Goal: Task Accomplishment & Management: Use online tool/utility

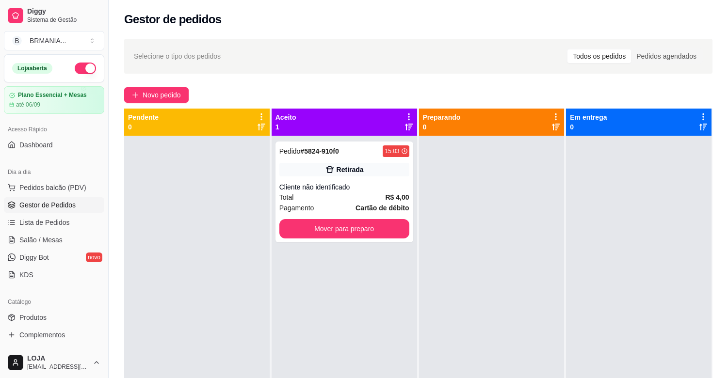
click at [62, 183] on span "Pedidos balcão (PDV)" at bounding box center [52, 188] width 67 height 10
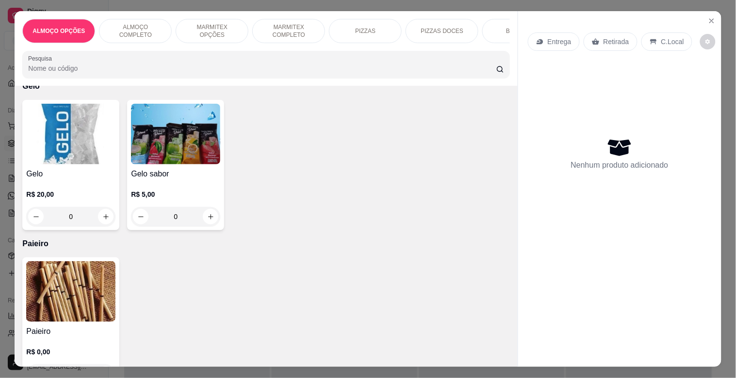
scroll to position [5109, 0]
click at [78, 291] on img at bounding box center [70, 291] width 89 height 61
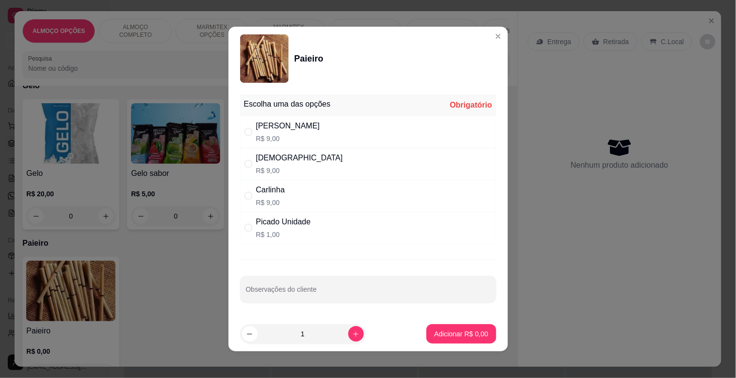
drag, startPoint x: 313, startPoint y: 123, endPoint x: 318, endPoint y: 152, distance: 29.4
click at [314, 123] on div "[PERSON_NAME]$ 9,00" at bounding box center [368, 132] width 256 height 32
radio input "true"
click at [348, 339] on button "increase-product-quantity" at bounding box center [355, 334] width 15 height 15
type input "2"
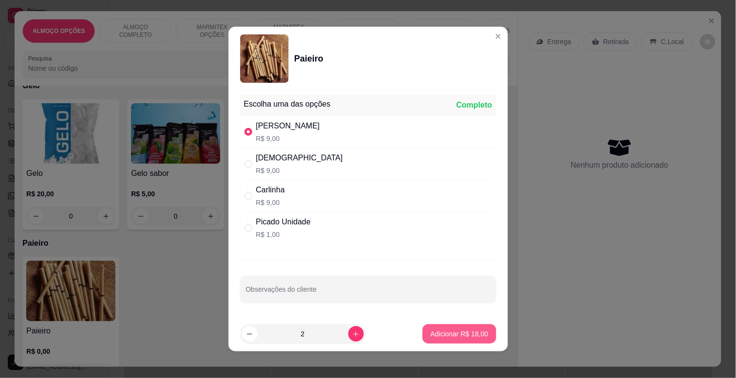
click at [450, 330] on p "Adicionar R$ 18,00" at bounding box center [459, 334] width 58 height 10
type input "2"
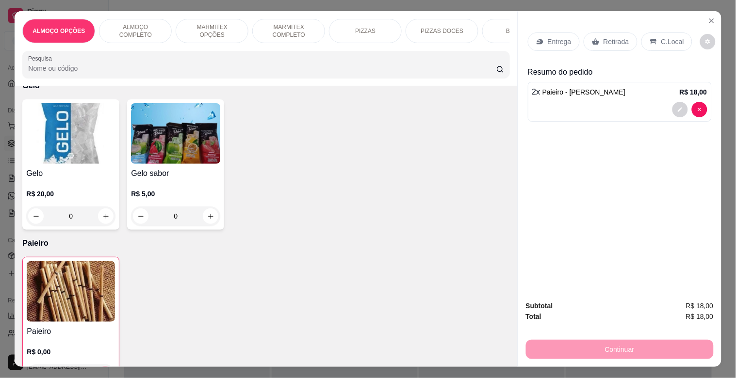
click at [614, 37] on p "Retirada" at bounding box center [617, 42] width 26 height 10
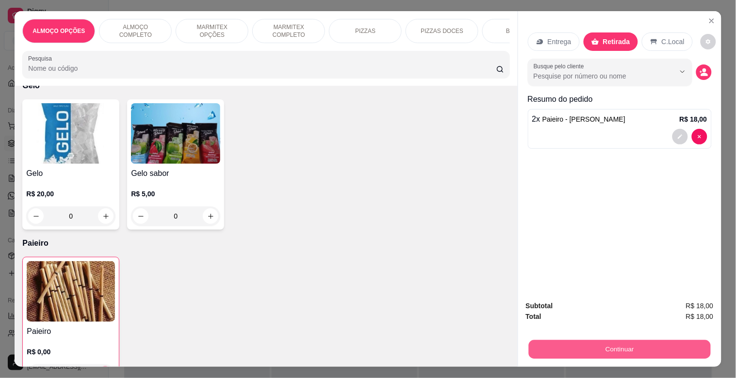
click at [611, 343] on button "Continuar" at bounding box center [619, 349] width 182 height 19
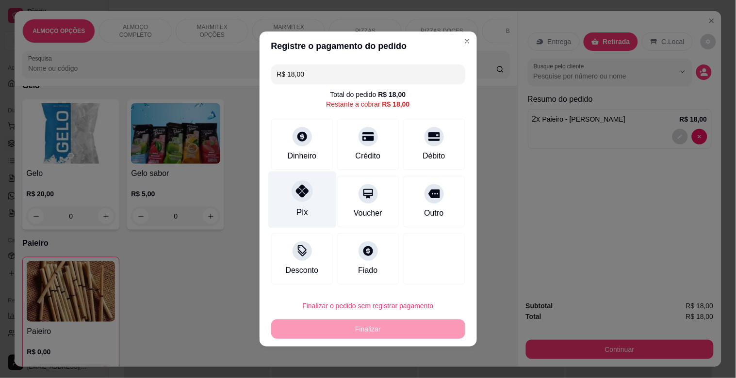
click at [309, 203] on div "Pix" at bounding box center [302, 200] width 68 height 57
type input "R$ 0,00"
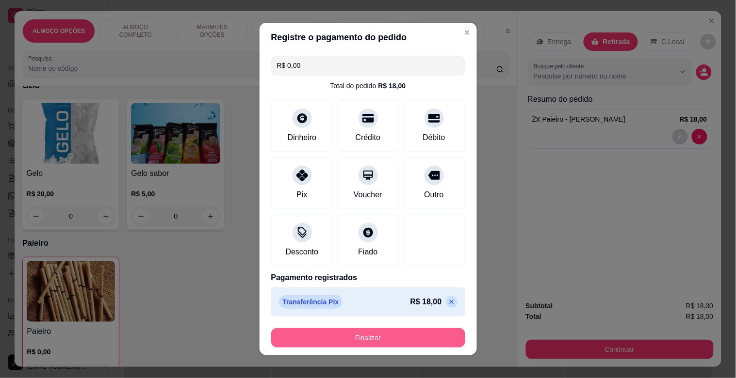
click at [411, 335] on button "Finalizar" at bounding box center [368, 338] width 194 height 19
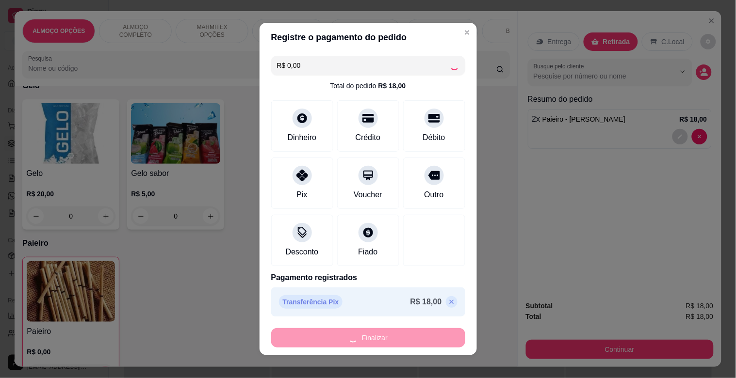
type input "0"
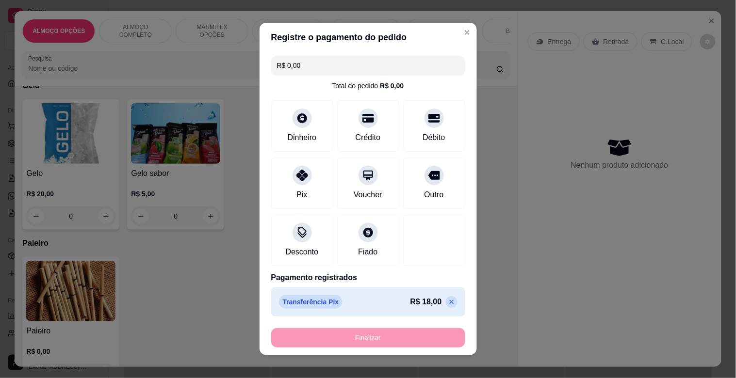
type input "-R$ 18,00"
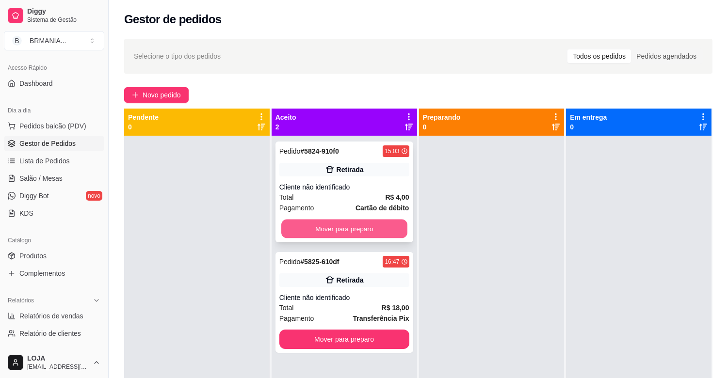
click at [378, 233] on button "Mover para preparo" at bounding box center [344, 229] width 126 height 19
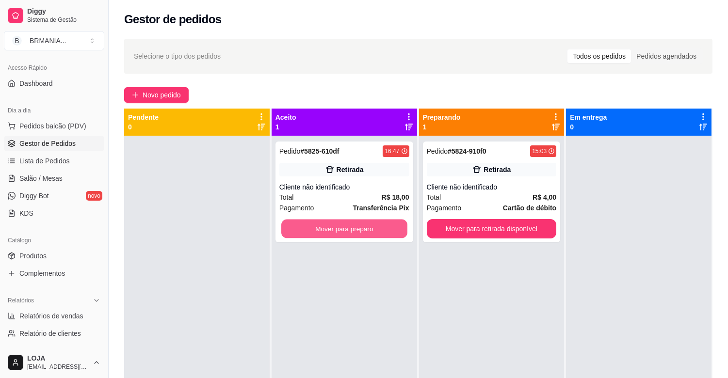
click at [378, 233] on button "Mover para preparo" at bounding box center [344, 229] width 126 height 19
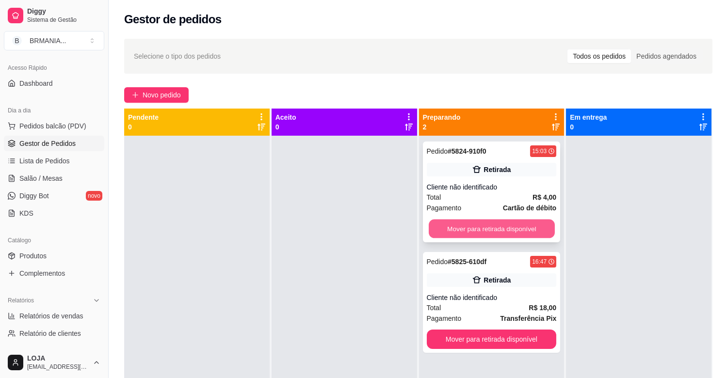
click at [479, 234] on button "Mover para retirada disponível" at bounding box center [492, 229] width 126 height 19
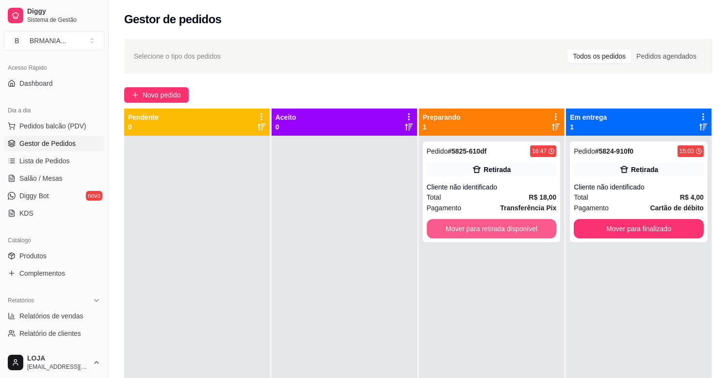
click at [484, 231] on button "Mover para retirada disponível" at bounding box center [492, 228] width 130 height 19
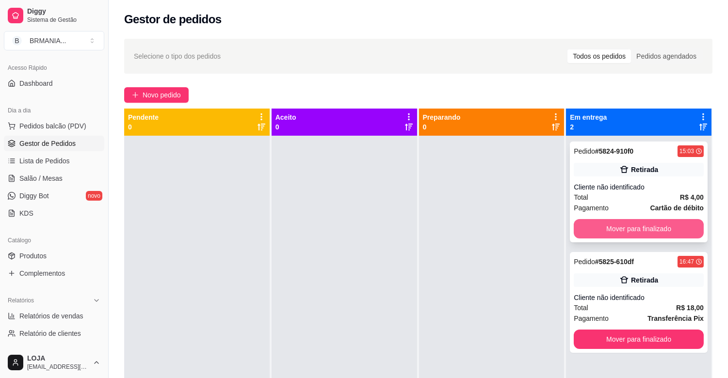
click at [610, 226] on button "Mover para finalizado" at bounding box center [639, 228] width 130 height 19
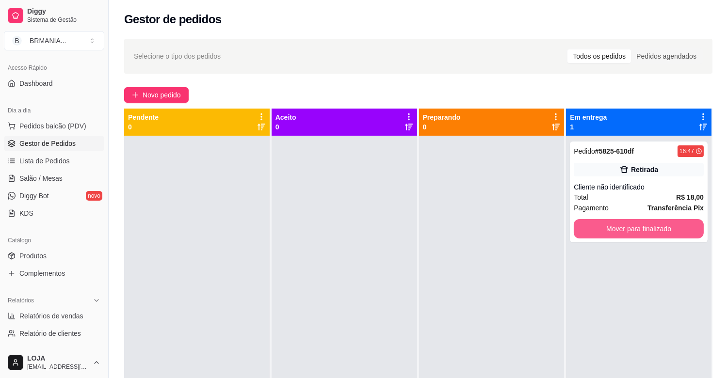
click at [610, 227] on button "Mover para finalizado" at bounding box center [639, 228] width 130 height 19
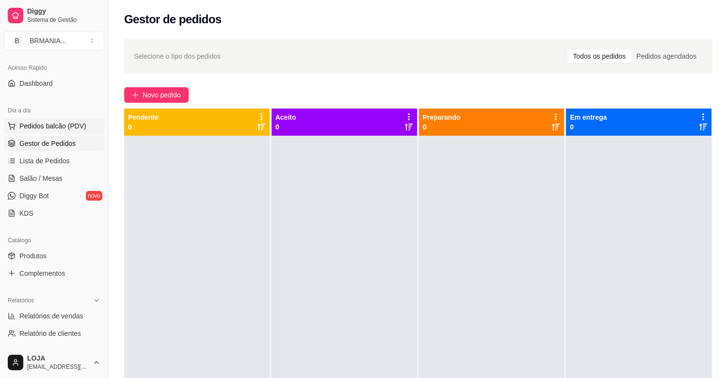
click at [56, 128] on span "Pedidos balcão (PDV)" at bounding box center [52, 126] width 67 height 10
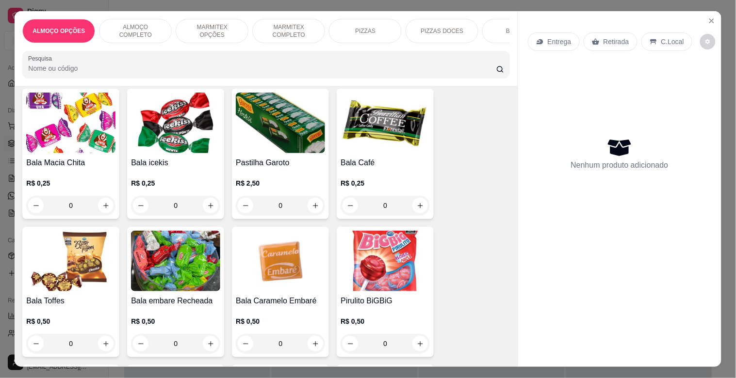
scroll to position [3070, 0]
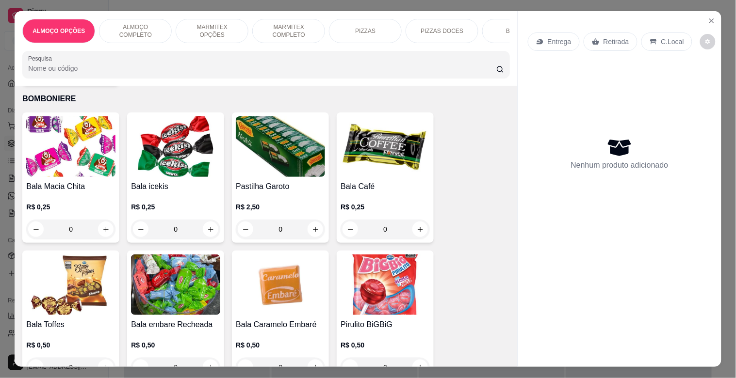
click at [139, 278] on img at bounding box center [175, 285] width 89 height 61
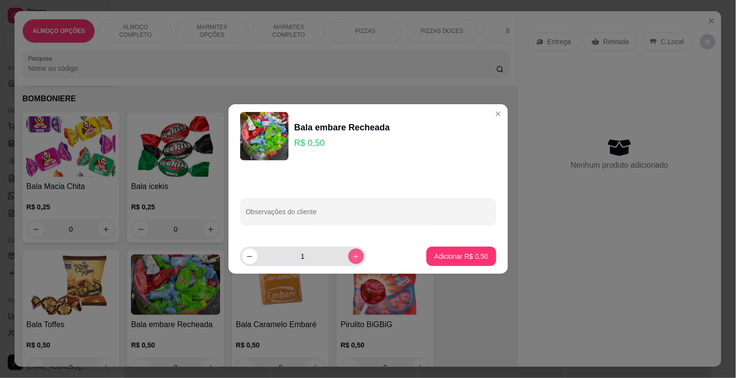
click at [352, 260] on icon "increase-product-quantity" at bounding box center [355, 256] width 7 height 7
click at [349, 260] on button "increase-product-quantity" at bounding box center [356, 257] width 16 height 16
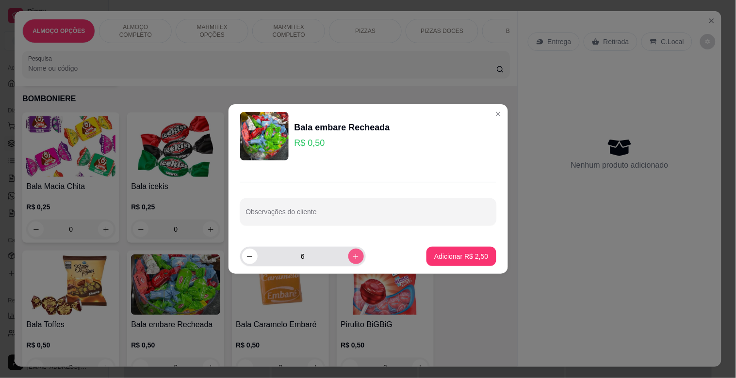
click at [349, 260] on button "increase-product-quantity" at bounding box center [356, 257] width 16 height 16
click at [252, 257] on icon "decrease-product-quantity" at bounding box center [249, 256] width 7 height 7
click at [246, 256] on icon "decrease-product-quantity" at bounding box center [249, 256] width 7 height 7
type input "5"
click at [463, 260] on p "Adicionar R$ 2,50" at bounding box center [461, 257] width 54 height 10
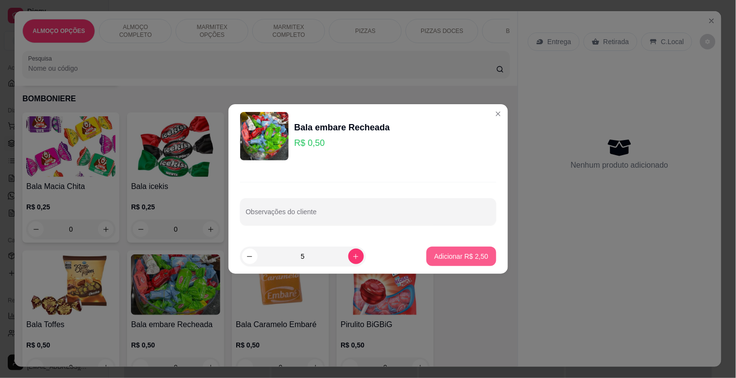
type input "5"
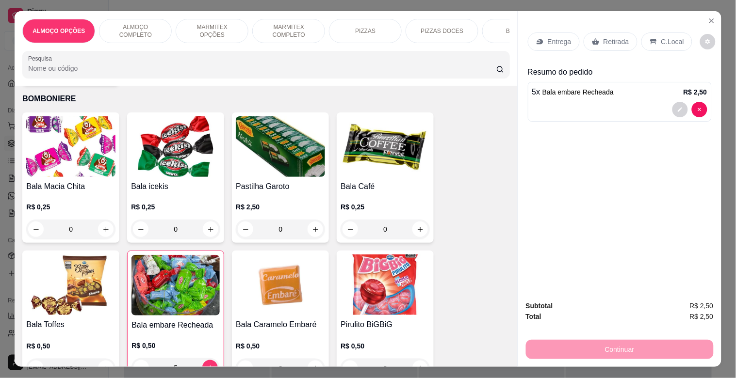
click at [84, 163] on img at bounding box center [70, 146] width 89 height 61
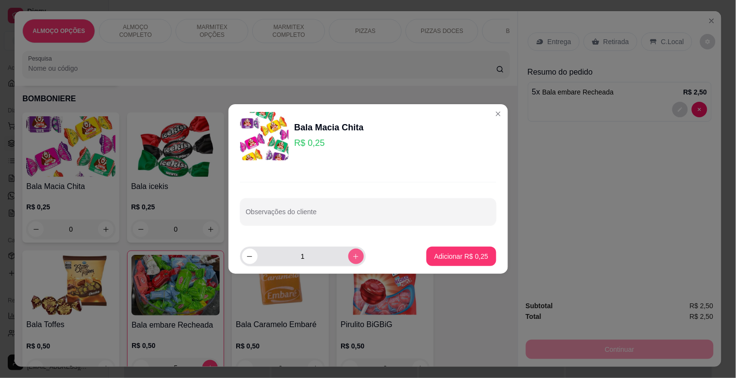
click at [352, 259] on icon "increase-product-quantity" at bounding box center [355, 256] width 7 height 7
click at [355, 260] on button "increase-product-quantity" at bounding box center [355, 256] width 15 height 15
click at [356, 260] on button "increase-product-quantity" at bounding box center [355, 256] width 15 height 15
click at [356, 260] on button "increase-product-quantity" at bounding box center [356, 257] width 16 height 16
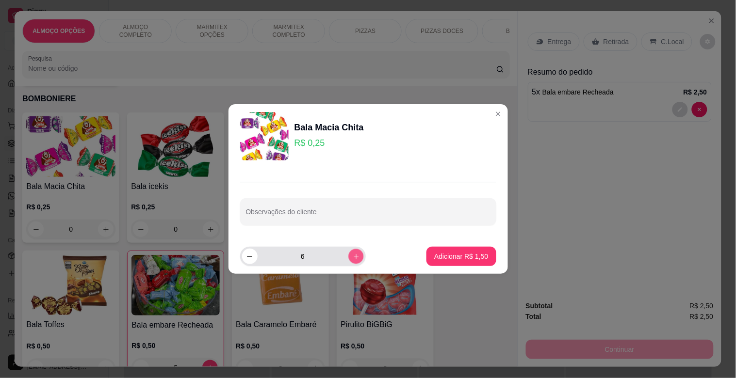
click at [356, 260] on button "increase-product-quantity" at bounding box center [355, 256] width 15 height 15
click at [356, 260] on button "increase-product-quantity" at bounding box center [356, 257] width 16 height 16
click at [356, 260] on button "increase-product-quantity" at bounding box center [355, 256] width 15 height 15
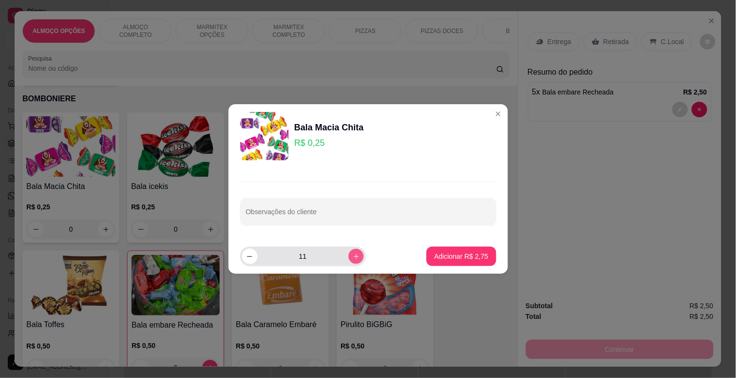
click at [356, 260] on button "increase-product-quantity" at bounding box center [355, 256] width 15 height 15
click at [357, 260] on button "increase-product-quantity" at bounding box center [356, 257] width 16 height 16
click at [357, 260] on div "14" at bounding box center [303, 256] width 122 height 19
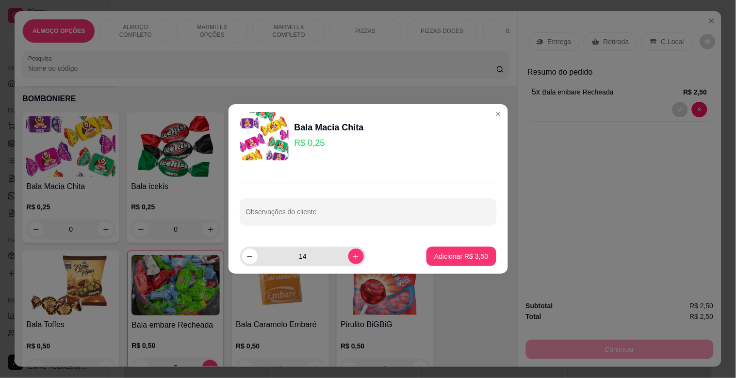
click at [358, 260] on div "14" at bounding box center [303, 256] width 126 height 19
click at [351, 261] on button "increase-product-quantity" at bounding box center [356, 257] width 16 height 16
click at [351, 261] on button "increase-product-quantity" at bounding box center [355, 256] width 15 height 15
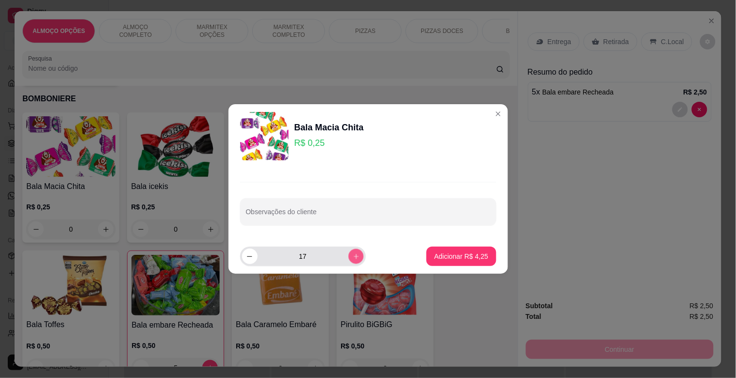
click at [352, 261] on button "increase-product-quantity" at bounding box center [355, 256] width 15 height 15
click at [352, 261] on button "increase-product-quantity" at bounding box center [356, 257] width 16 height 16
click at [352, 261] on button "increase-product-quantity" at bounding box center [355, 256] width 15 height 15
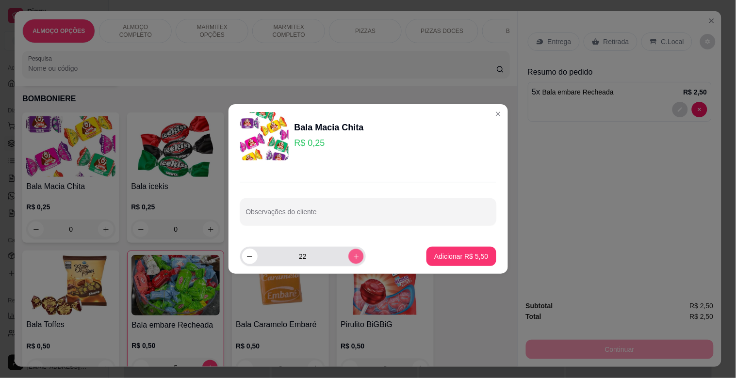
click at [352, 261] on button "increase-product-quantity" at bounding box center [355, 256] width 15 height 15
click at [352, 261] on button "increase-product-quantity" at bounding box center [356, 257] width 16 height 16
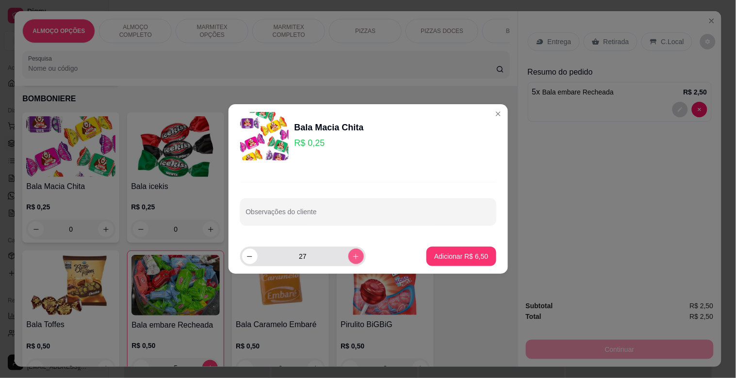
click at [352, 261] on button "increase-product-quantity" at bounding box center [356, 257] width 16 height 16
click at [352, 261] on button "increase-product-quantity" at bounding box center [355, 256] width 15 height 15
click at [352, 261] on button "increase-product-quantity" at bounding box center [356, 257] width 16 height 16
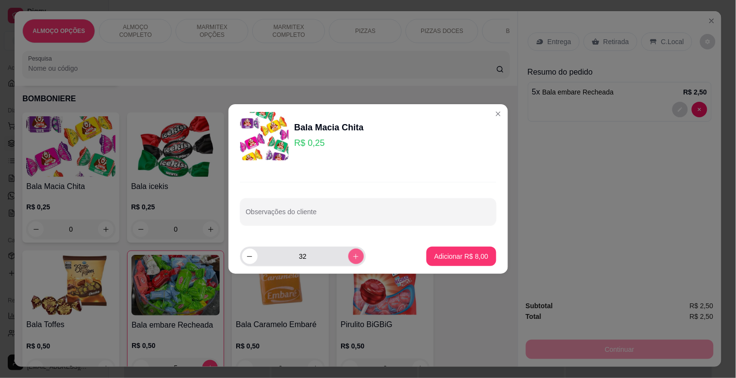
click at [352, 261] on button "increase-product-quantity" at bounding box center [356, 257] width 16 height 16
click at [352, 261] on button "increase-product-quantity" at bounding box center [355, 256] width 15 height 15
click at [353, 260] on button "increase-product-quantity" at bounding box center [355, 256] width 15 height 15
click at [353, 260] on icon "increase-product-quantity" at bounding box center [355, 256] width 7 height 7
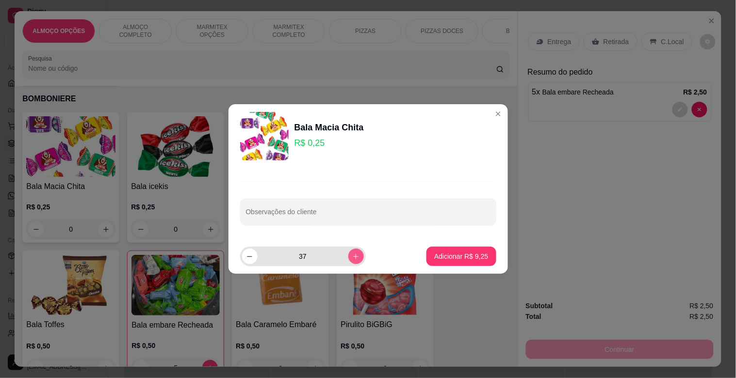
click at [353, 260] on icon "increase-product-quantity" at bounding box center [355, 256] width 7 height 7
click at [354, 260] on button "increase-product-quantity" at bounding box center [356, 257] width 16 height 16
click at [354, 260] on button "increase-product-quantity" at bounding box center [355, 256] width 15 height 15
click at [355, 260] on button "increase-product-quantity" at bounding box center [356, 257] width 16 height 16
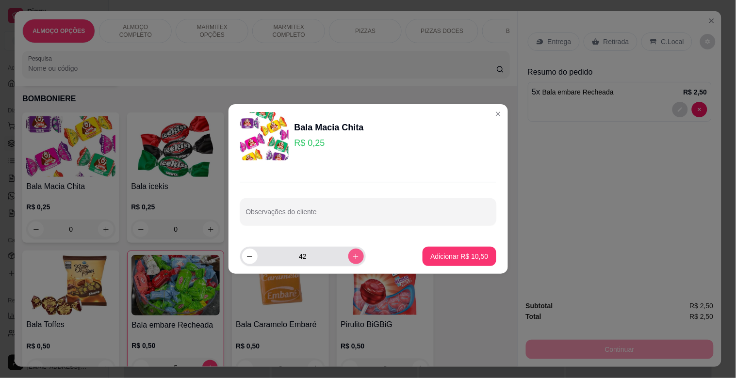
click at [355, 260] on button "increase-product-quantity" at bounding box center [356, 257] width 16 height 16
click at [356, 259] on button "increase-product-quantity" at bounding box center [356, 257] width 16 height 16
click at [356, 259] on button "increase-product-quantity" at bounding box center [355, 256] width 15 height 15
type input "46"
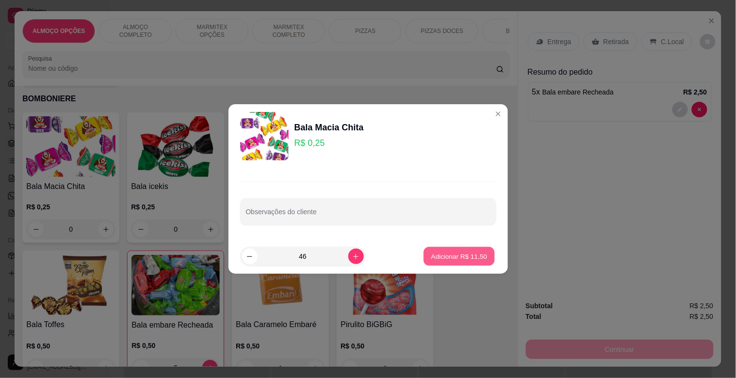
click at [444, 253] on p "Adicionar R$ 11,50" at bounding box center [459, 256] width 56 height 9
type input "46"
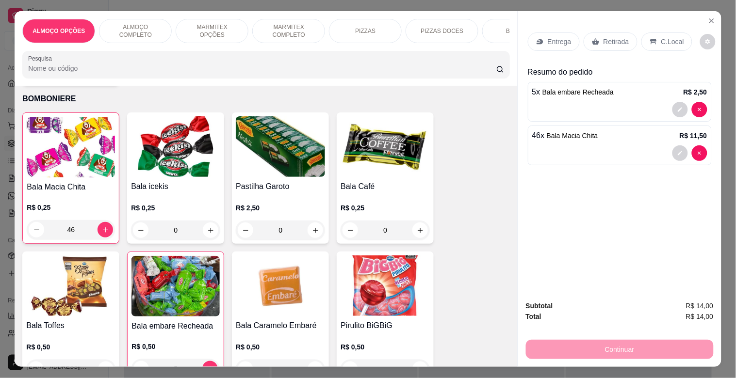
click at [595, 33] on div "Retirada" at bounding box center [611, 42] width 54 height 18
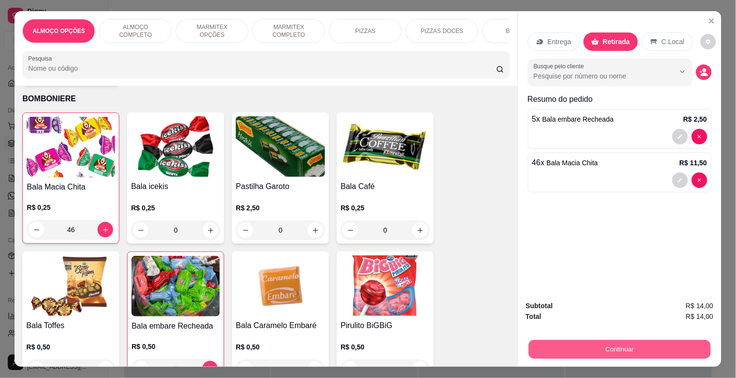
click at [622, 344] on button "Continuar" at bounding box center [619, 349] width 182 height 19
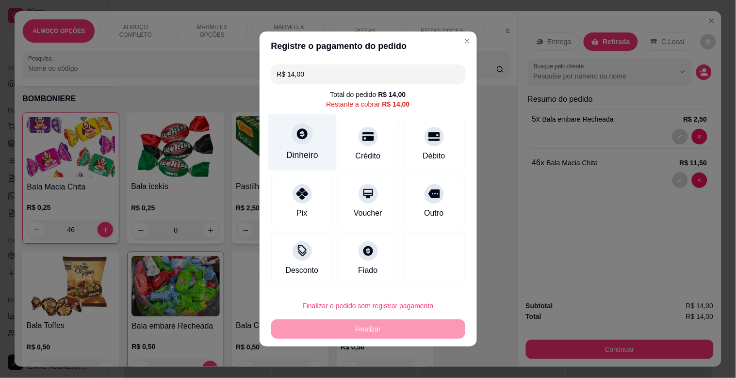
drag, startPoint x: 308, startPoint y: 158, endPoint x: 307, endPoint y: 163, distance: 4.9
click at [307, 163] on div "Dinheiro" at bounding box center [302, 143] width 68 height 57
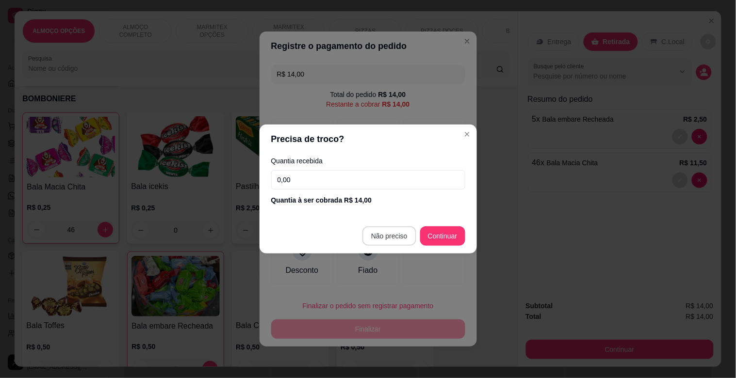
type input "R$ 0,00"
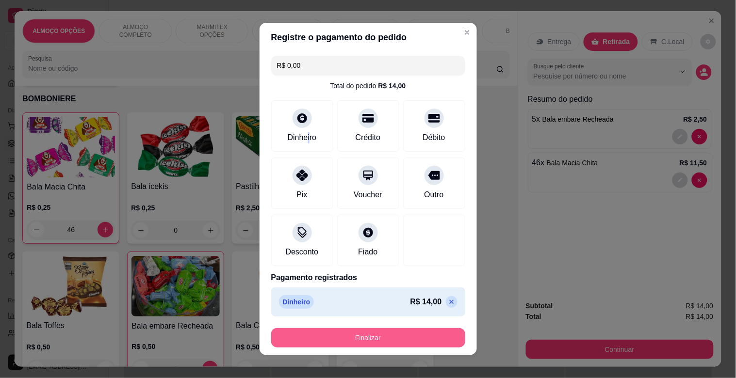
click at [391, 341] on button "Finalizar" at bounding box center [368, 338] width 194 height 19
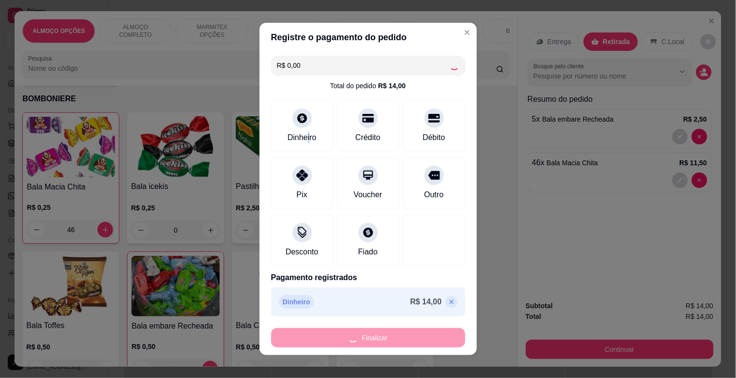
type input "0"
type input "-R$ 14,00"
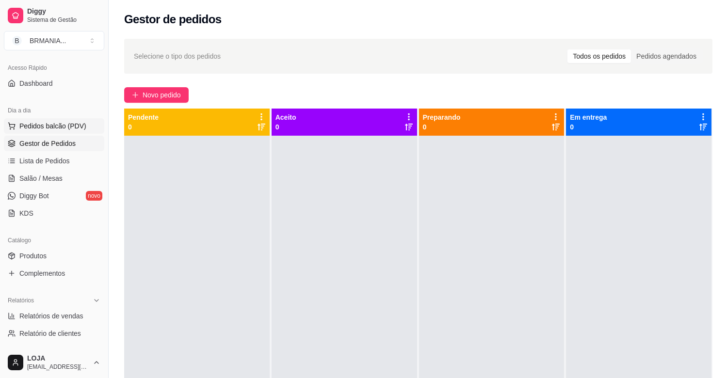
click at [71, 127] on span "Pedidos balcão (PDV)" at bounding box center [52, 126] width 67 height 10
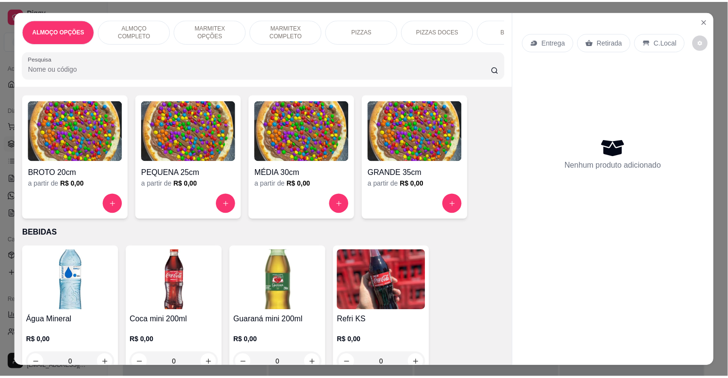
scroll to position [861, 0]
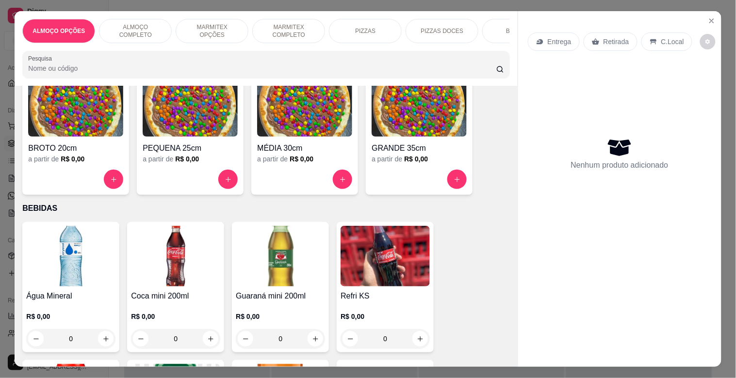
click at [80, 272] on img at bounding box center [70, 256] width 89 height 61
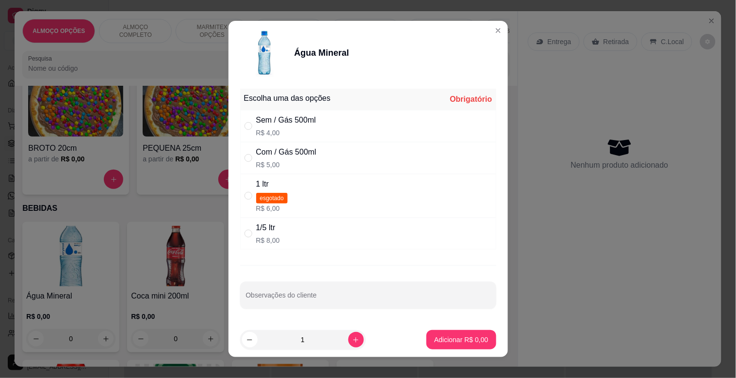
drag, startPoint x: 294, startPoint y: 120, endPoint x: 293, endPoint y: 132, distance: 11.2
click at [294, 125] on div "Sem / Gás 500ml" at bounding box center [286, 121] width 60 height 12
radio input "true"
click at [352, 342] on icon "increase-product-quantity" at bounding box center [355, 340] width 7 height 7
type input "2"
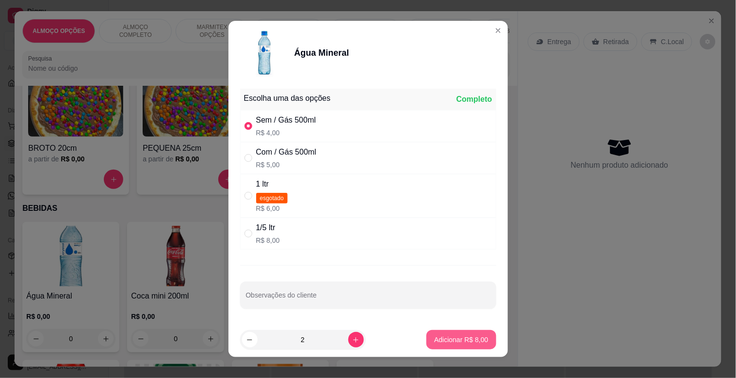
click at [445, 340] on p "Adicionar R$ 8,00" at bounding box center [461, 340] width 54 height 10
type input "2"
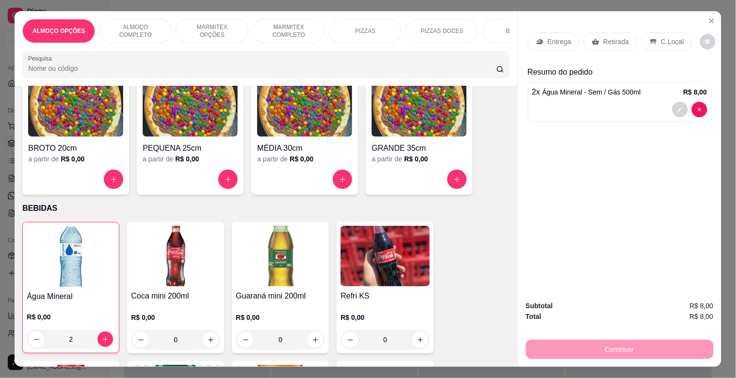
click at [621, 39] on p "Retirada" at bounding box center [617, 42] width 26 height 10
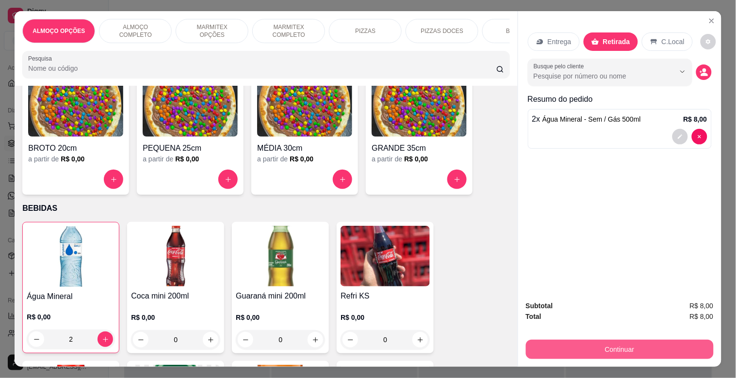
click at [619, 345] on button "Continuar" at bounding box center [620, 349] width 188 height 19
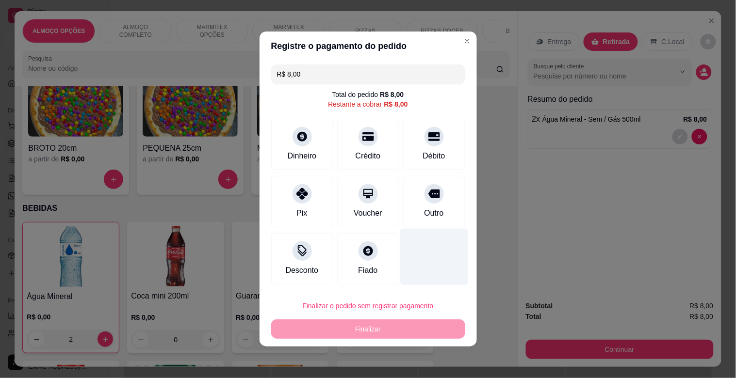
drag, startPoint x: 435, startPoint y: 155, endPoint x: 414, endPoint y: 247, distance: 94.6
click at [434, 157] on div "Débito" at bounding box center [434, 156] width 22 height 12
type input "R$ 0,00"
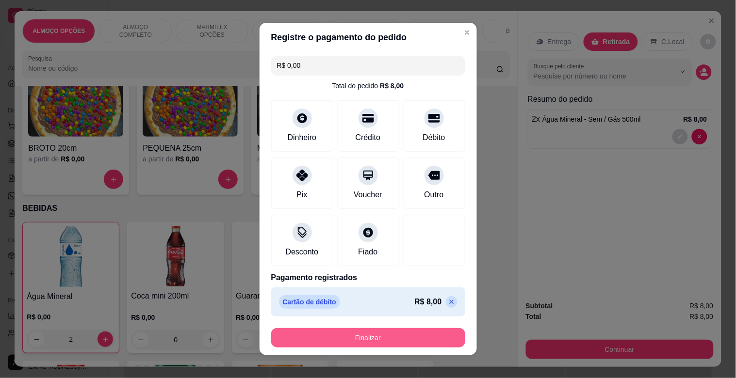
click at [395, 338] on button "Finalizar" at bounding box center [368, 338] width 194 height 19
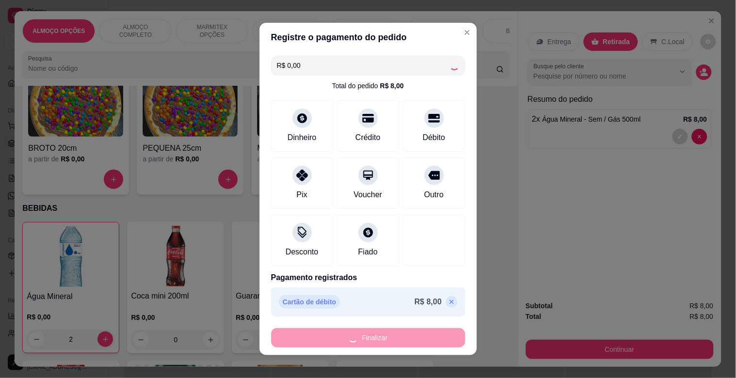
type input "0"
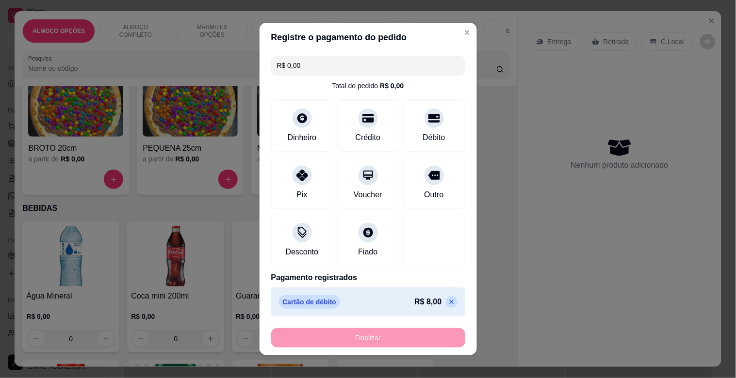
type input "-R$ 8,00"
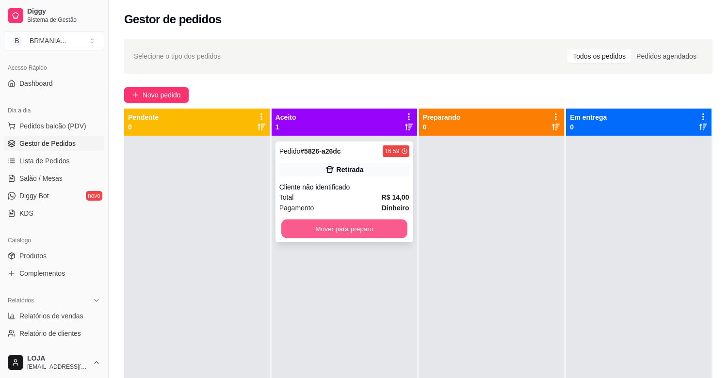
click at [341, 222] on button "Mover para preparo" at bounding box center [344, 229] width 126 height 19
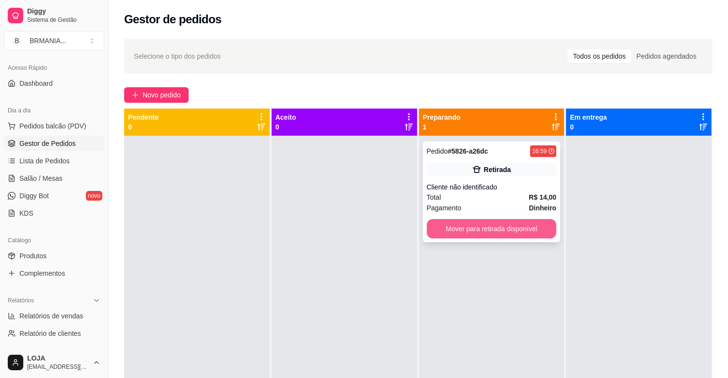
click at [472, 226] on button "Mover para retirada disponível" at bounding box center [492, 228] width 130 height 19
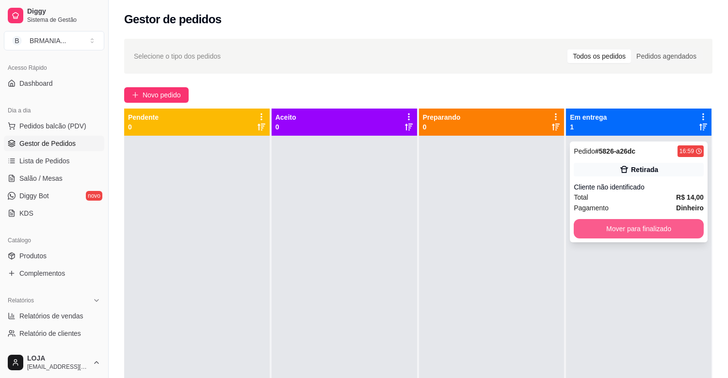
click at [574, 228] on button "Mover para finalizado" at bounding box center [639, 228] width 130 height 19
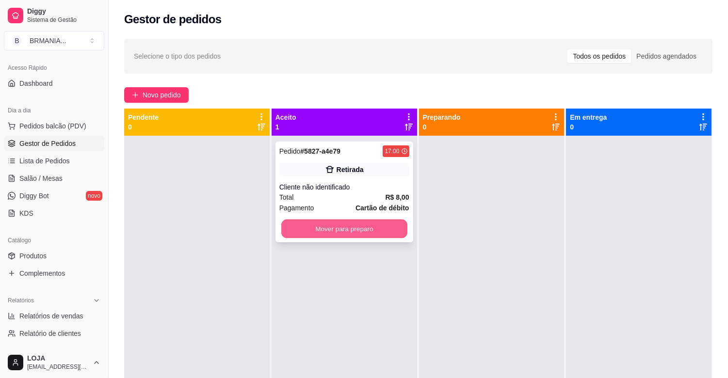
click at [338, 235] on button "Mover para preparo" at bounding box center [344, 229] width 126 height 19
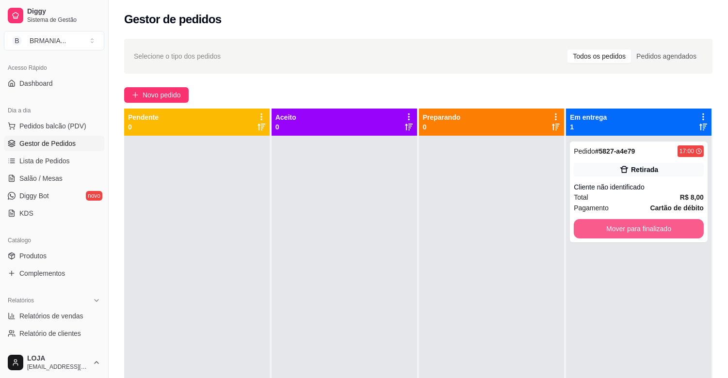
click at [621, 224] on button "Mover para finalizado" at bounding box center [639, 228] width 130 height 19
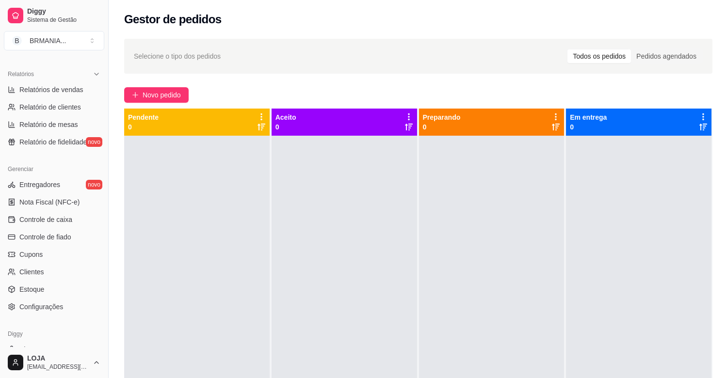
scroll to position [293, 0]
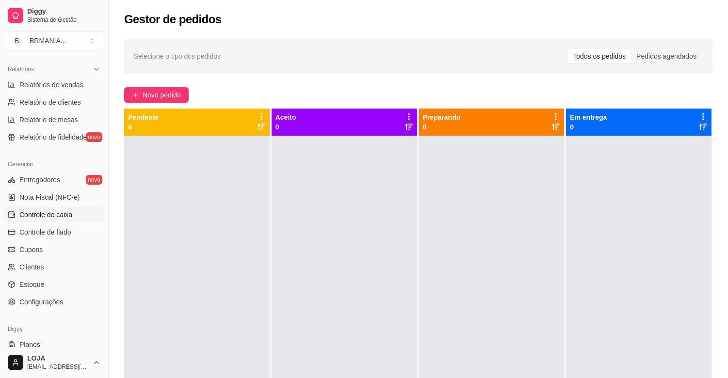
click at [73, 211] on link "Controle de caixa" at bounding box center [54, 215] width 100 height 16
